Goal: Information Seeking & Learning: Find specific fact

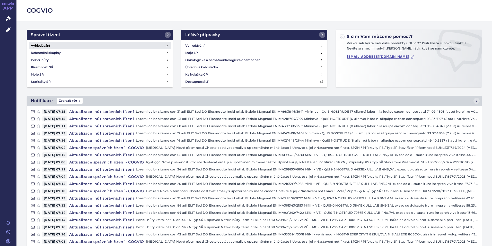
click at [45, 46] on h4 "Vyhledávání" at bounding box center [40, 45] width 19 height 5
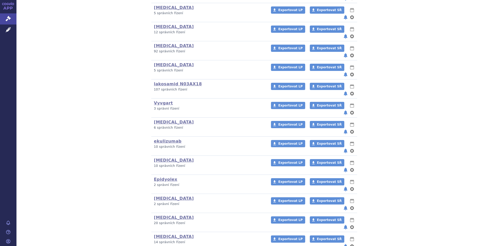
scroll to position [154, 0]
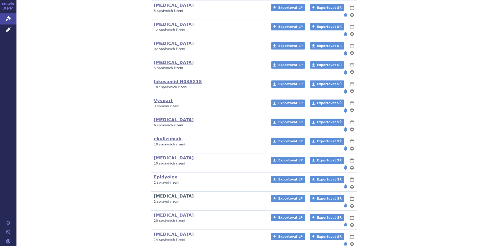
click at [165, 193] on link "Fintepla" at bounding box center [174, 195] width 40 height 5
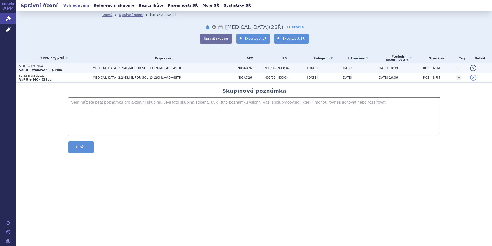
click at [44, 67] on p "SUKLS52721/2024" at bounding box center [54, 66] width 70 height 4
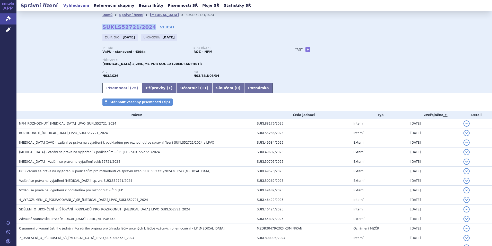
drag, startPoint x: 101, startPoint y: 27, endPoint x: 145, endPoint y: 28, distance: 44.3
click at [145, 28] on strong "SUKLS52721/2024" at bounding box center [129, 27] width 54 height 6
copy strong "SUKLS52721/2024"
